Goal: Information Seeking & Learning: Check status

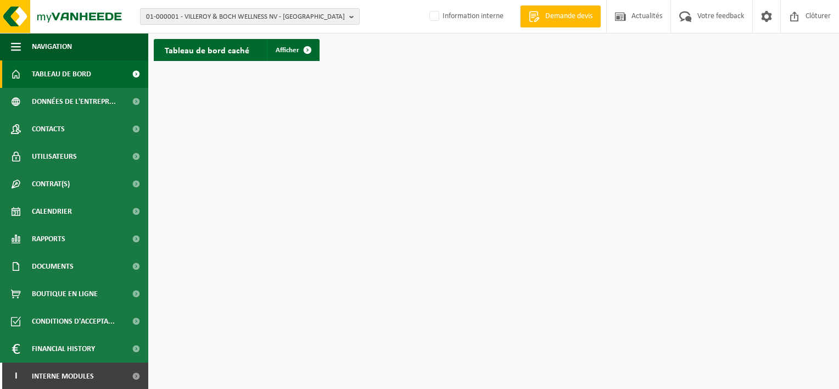
click at [223, 18] on span "01-000001 - VILLEROY & BOCH WELLNESS NV - ROESELARE" at bounding box center [245, 17] width 199 height 16
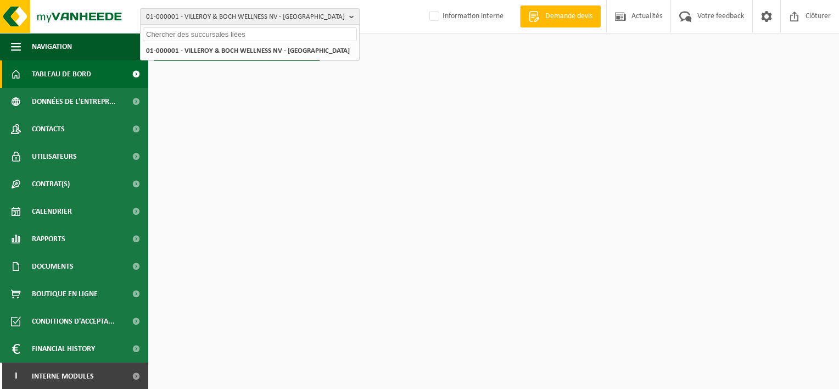
paste input "02-009190"
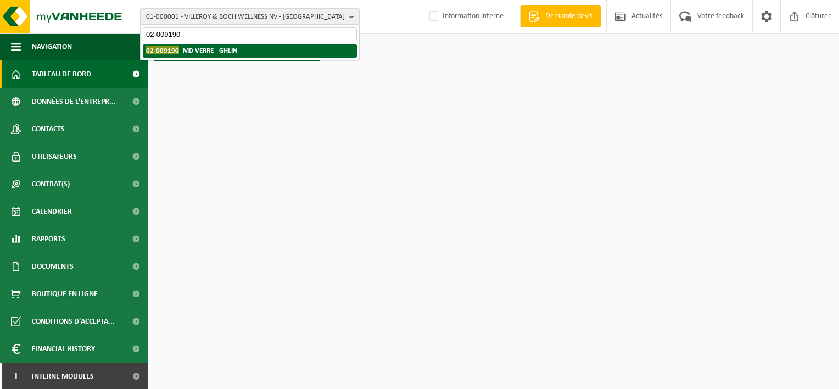
type input "02-009190"
click at [220, 51] on strong "02-009190 - MD VERRE - GHLIN" at bounding box center [192, 50] width 92 height 8
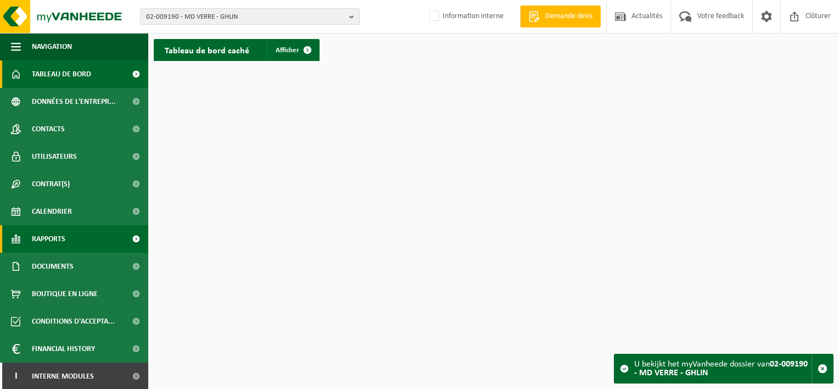
click at [56, 235] on span "Rapports" at bounding box center [48, 238] width 33 height 27
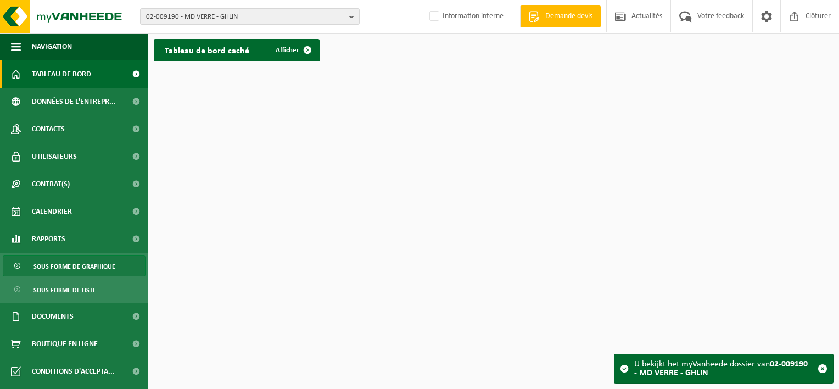
click at [71, 267] on span "Sous forme de graphique" at bounding box center [74, 266] width 82 height 21
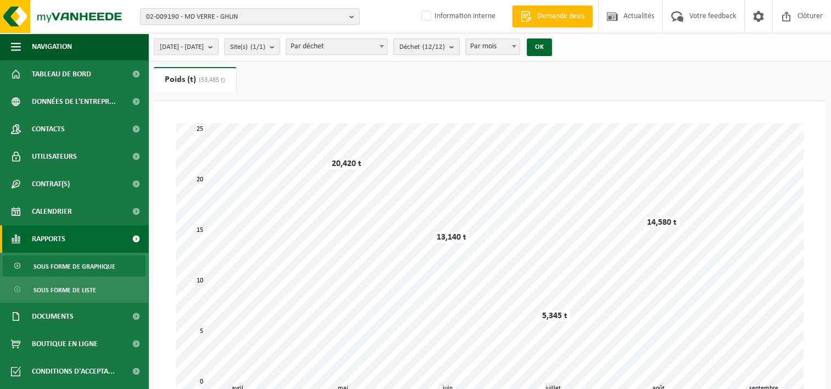
click at [460, 49] on button "Déchet (12/12)" at bounding box center [426, 46] width 66 height 16
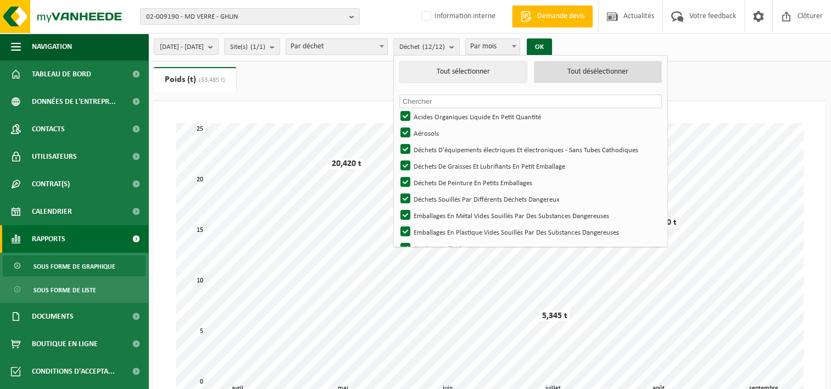
click at [590, 70] on button "Tout désélectionner" at bounding box center [598, 72] width 128 height 22
checkbox input "false"
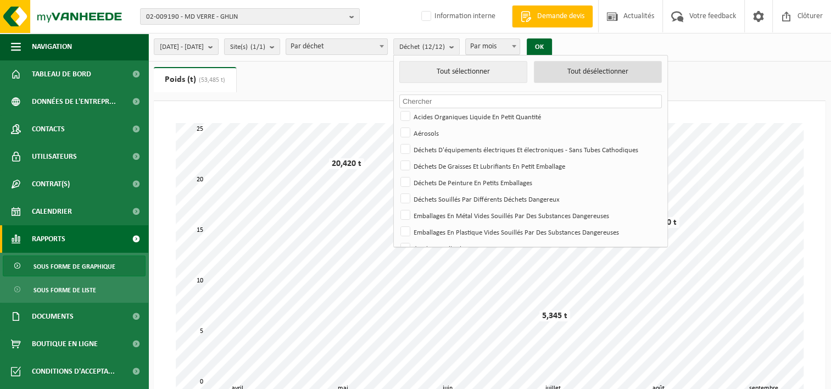
checkbox input "false"
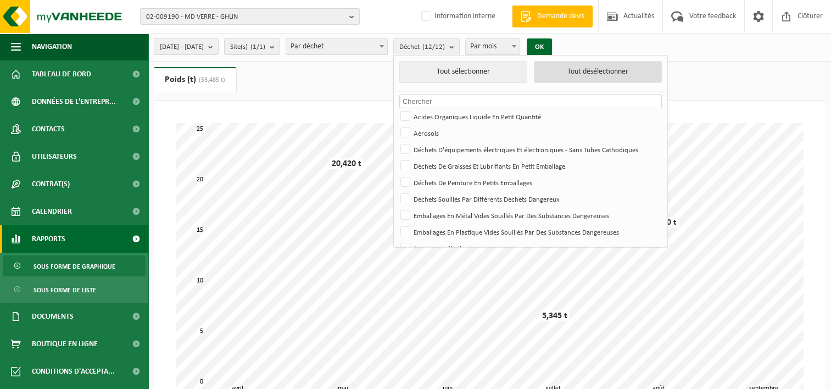
checkbox input "false"
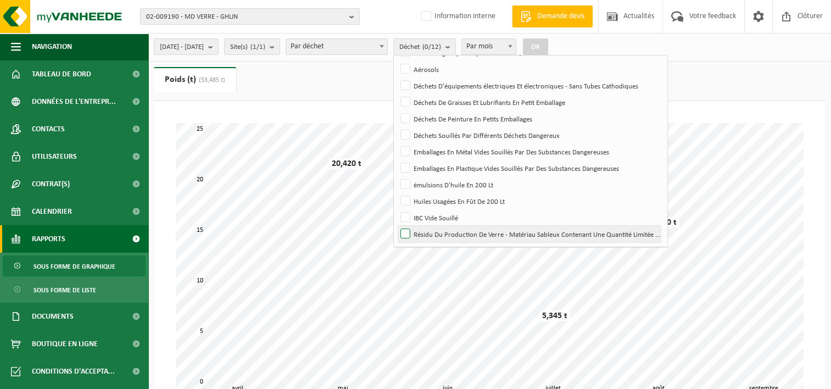
click at [437, 230] on label "Résidu Du Production De Verre - Matériau Sableux Contenant Une Quantité Limitée…" at bounding box center [529, 234] width 263 height 16
click at [397, 226] on input "Résidu Du Production De Verre - Matériau Sableux Contenant Une Quantité Limitée…" at bounding box center [396, 225] width 1 height 1
checkbox input "true"
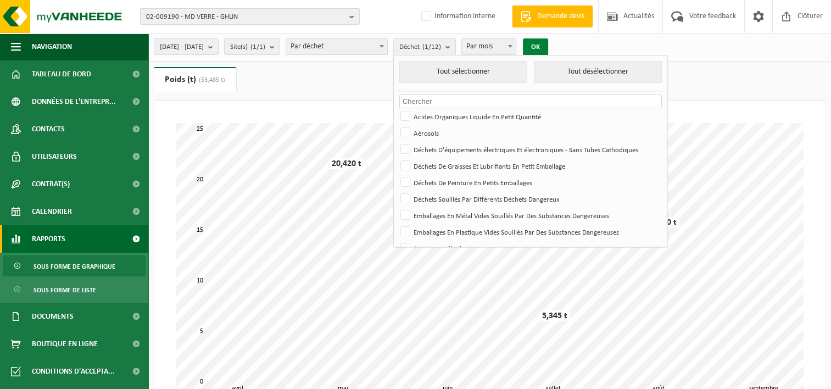
click at [548, 44] on button "OK" at bounding box center [535, 47] width 25 height 18
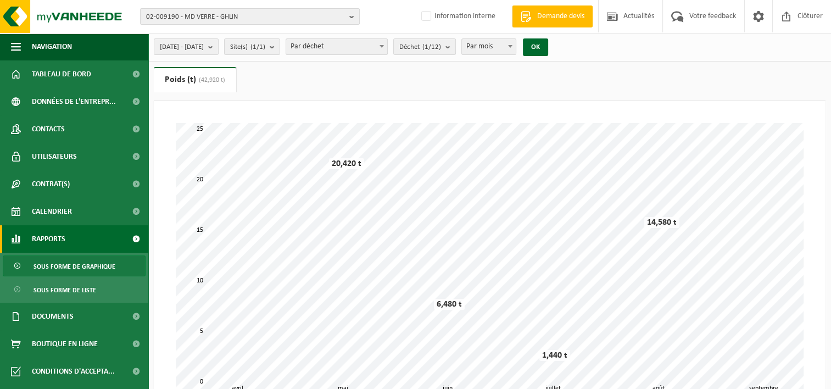
click at [507, 47] on span "Par mois" at bounding box center [489, 46] width 54 height 15
select select "3"
click at [548, 52] on button "OK" at bounding box center [535, 47] width 25 height 18
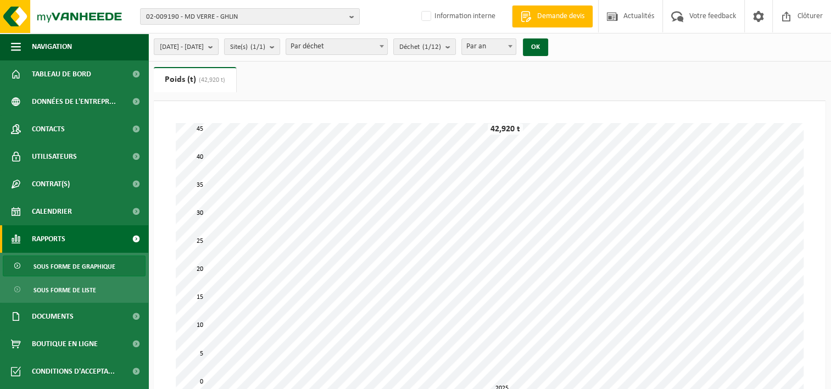
click at [204, 49] on span "2025-04-01 - 2025-09-24" at bounding box center [182, 47] width 44 height 16
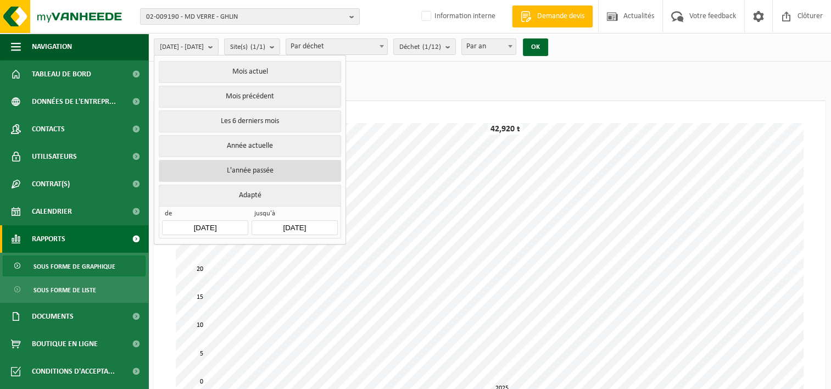
click at [214, 169] on button "L'année passée" at bounding box center [250, 171] width 182 height 22
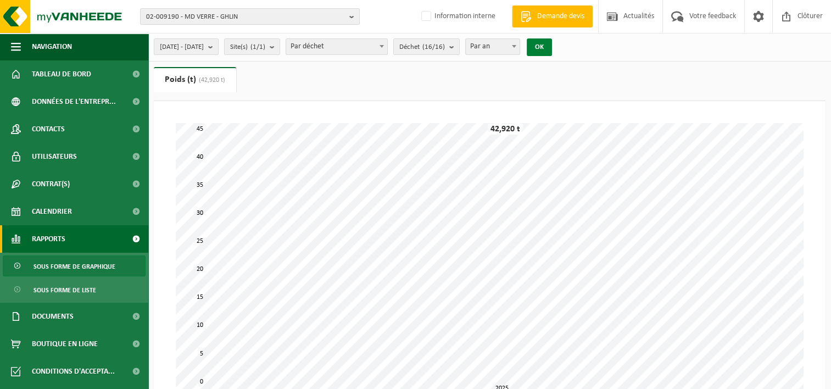
click at [552, 47] on button "OK" at bounding box center [539, 47] width 25 height 18
click at [445, 52] on span "Déchet (16/16)" at bounding box center [422, 47] width 46 height 16
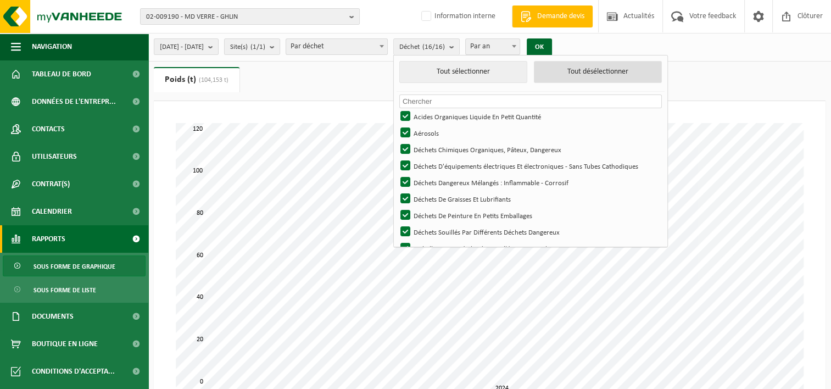
click at [618, 70] on button "Tout désélectionner" at bounding box center [598, 72] width 128 height 22
checkbox input "false"
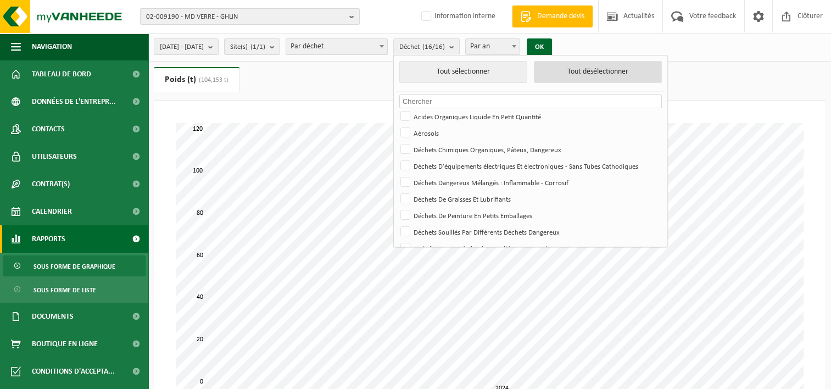
checkbox input "false"
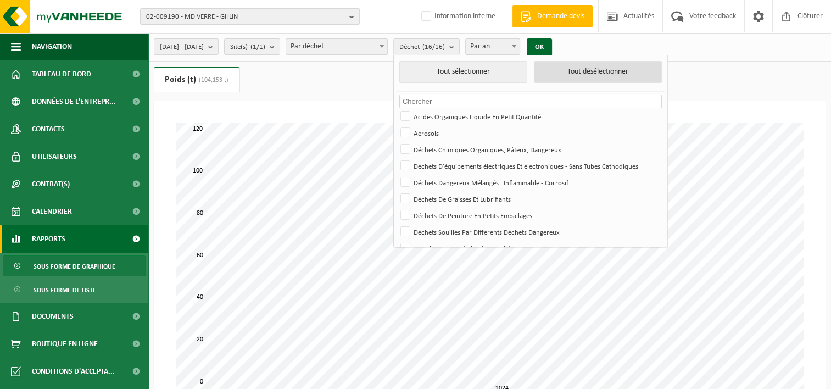
checkbox input "false"
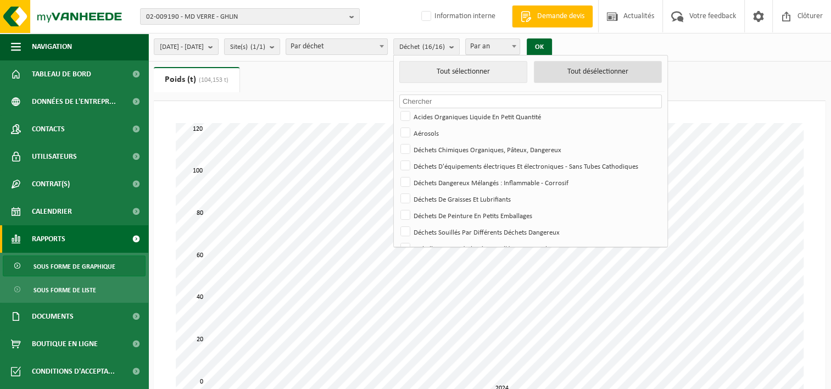
checkbox input "false"
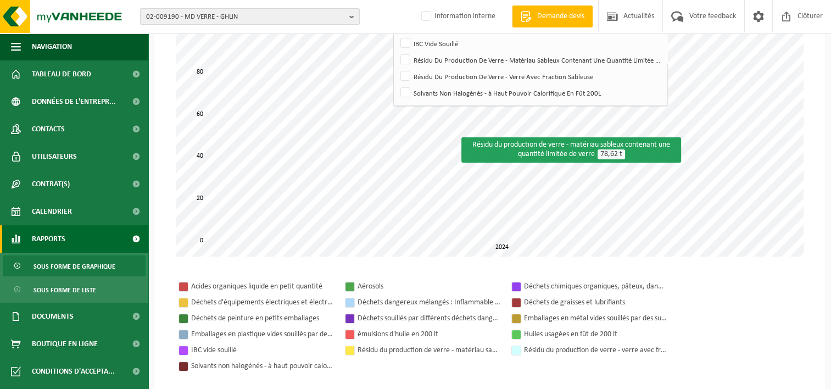
scroll to position [55, 0]
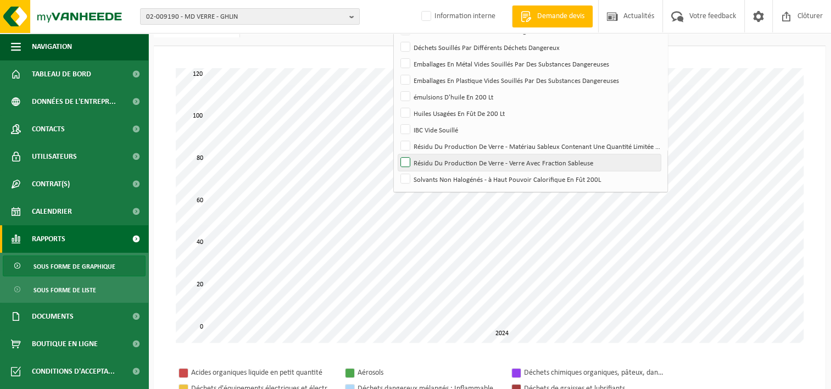
click at [435, 166] on label "Résidu Du Production De Verre - Verre Avec Fraction Sableuse" at bounding box center [529, 162] width 263 height 16
click at [397, 154] on input "Résidu Du Production De Verre - Verre Avec Fraction Sableuse" at bounding box center [396, 154] width 1 height 1
checkbox input "true"
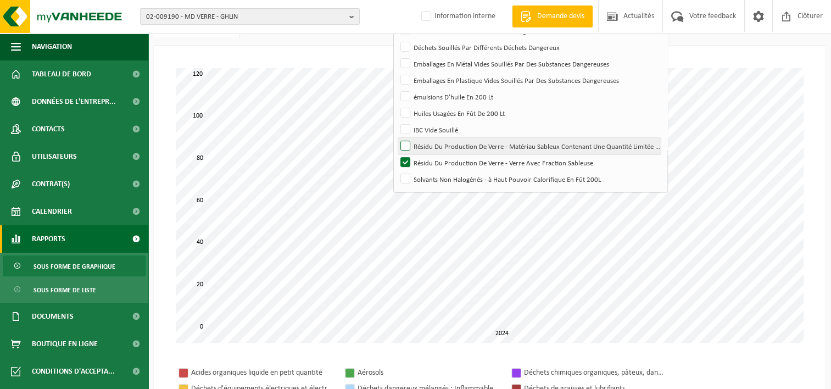
click at [434, 147] on label "Résidu Du Production De Verre - Matériau Sableux Contenant Une Quantité Limitée…" at bounding box center [529, 146] width 263 height 16
click at [397, 138] on input "Résidu Du Production De Verre - Matériau Sableux Contenant Une Quantité Limitée…" at bounding box center [396, 137] width 1 height 1
checkbox input "true"
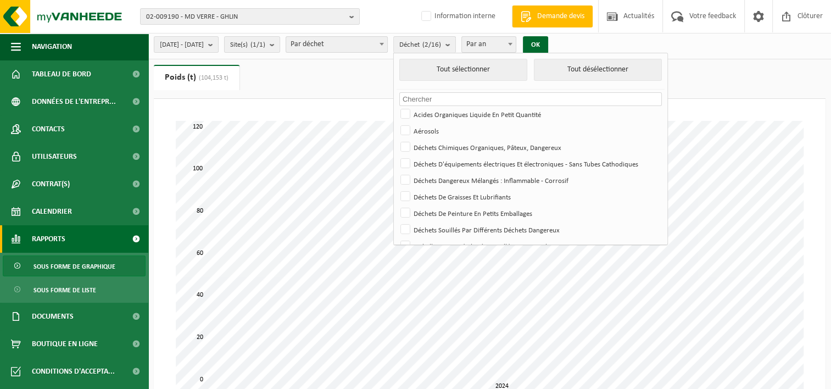
scroll to position [0, 0]
click at [548, 44] on button "OK" at bounding box center [535, 47] width 25 height 18
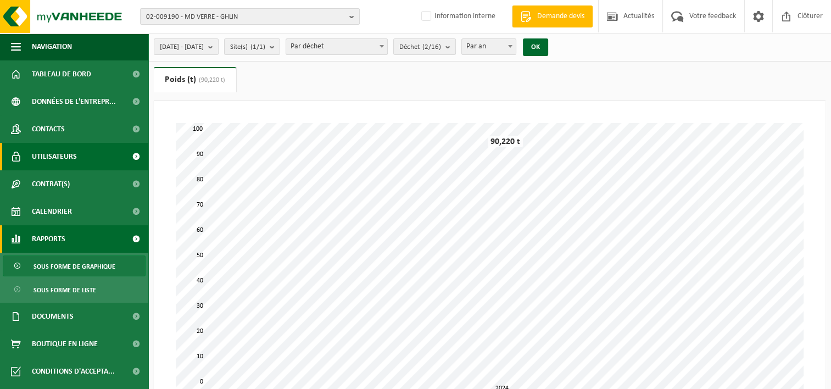
click at [18, 152] on span at bounding box center [16, 156] width 10 height 27
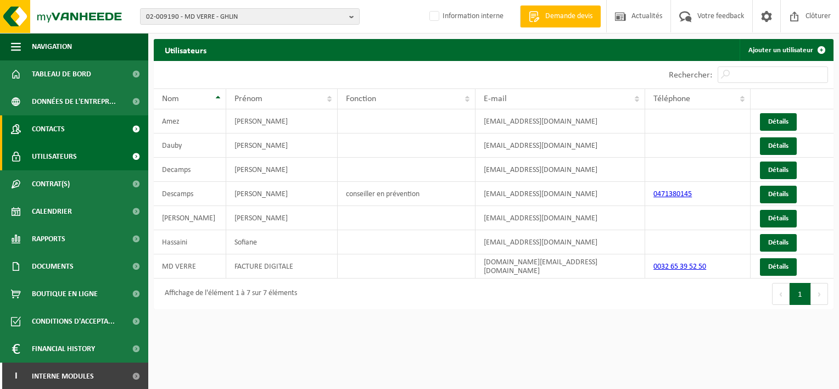
click at [72, 133] on link "Contacts" at bounding box center [74, 128] width 148 height 27
